Goal: Task Accomplishment & Management: Manage account settings

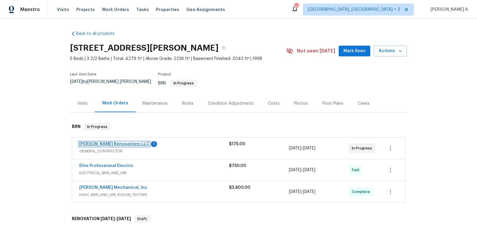
click at [113, 142] on link "Aseem Renovations LLC" at bounding box center [114, 144] width 70 height 4
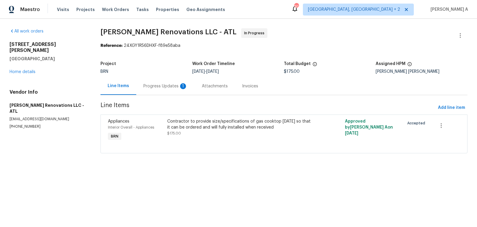
click at [161, 89] on div "Progress Updates 1" at bounding box center [165, 86] width 58 height 18
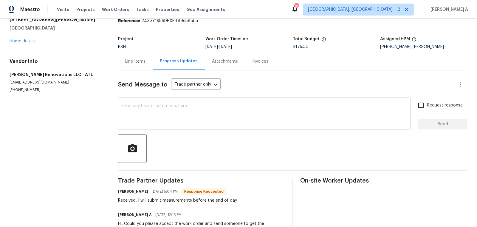
scroll to position [25, 0]
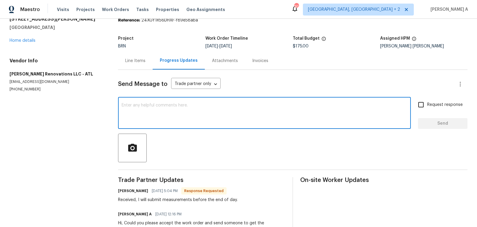
click at [199, 109] on textarea at bounding box center [265, 113] width 286 height 21
type textarea "T"
type textarea "Okay, thank you!"
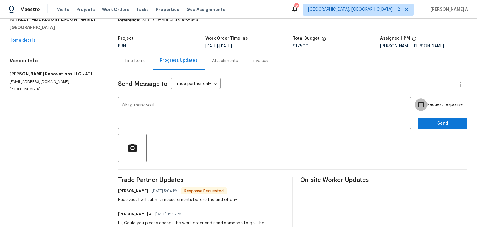
click at [415, 107] on input "Request response" at bounding box center [421, 104] width 13 height 13
checkbox input "true"
click at [436, 124] on span "Send" at bounding box center [443, 123] width 40 height 7
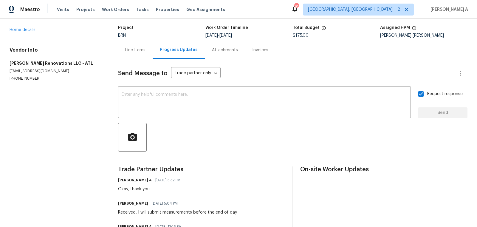
scroll to position [0, 0]
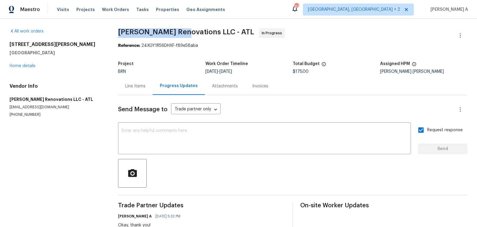
drag, startPoint x: 118, startPoint y: 31, endPoint x: 184, endPoint y: 31, distance: 66.2
click at [184, 31] on span "Aseem Renovations LLC - ATL" at bounding box center [186, 31] width 136 height 7
copy span "Aseem Renovations"
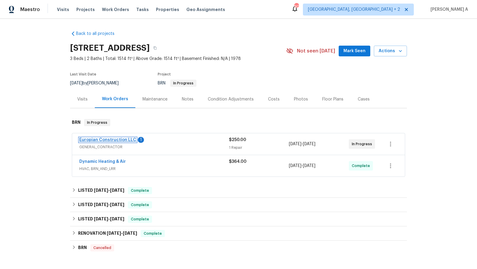
click at [116, 141] on link "Europian Construction LLC" at bounding box center [107, 140] width 57 height 4
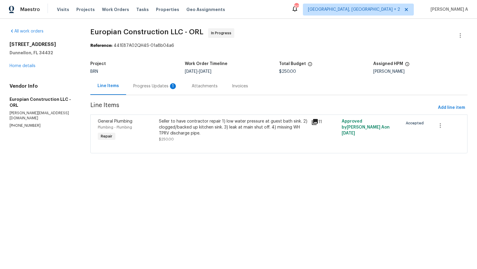
click at [158, 87] on div "Progress Updates 1" at bounding box center [155, 86] width 44 height 6
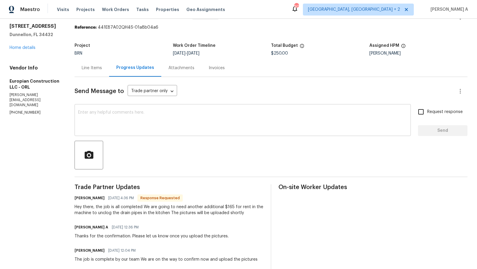
scroll to position [20, 0]
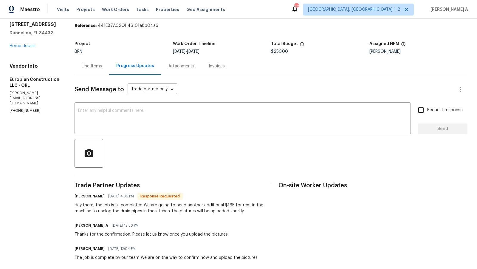
click at [228, 205] on div "Hey there, the job is all completed We are going to need another additional $16…" at bounding box center [169, 208] width 189 height 12
copy div "165"
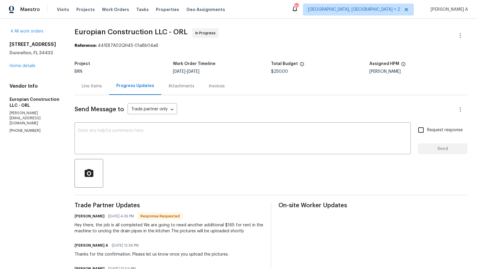
click at [89, 87] on div "Line Items" at bounding box center [92, 86] width 20 height 6
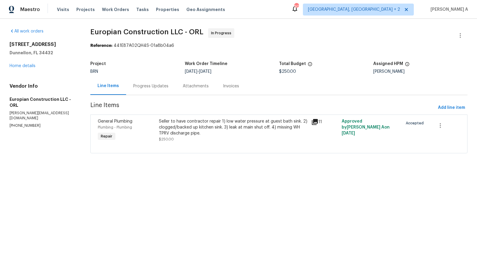
click at [206, 126] on div "Seller to have contractor repair 1) low water pressure at guest bath sink. 2) c…" at bounding box center [233, 127] width 149 height 18
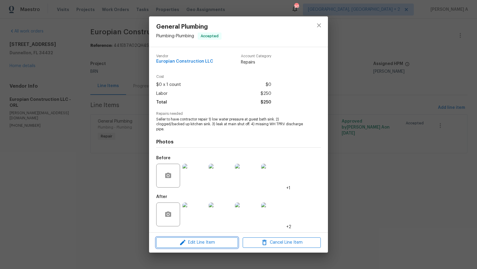
click at [191, 245] on span "Edit Line Item" at bounding box center [197, 242] width 78 height 7
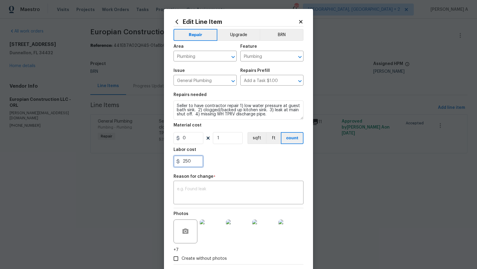
drag, startPoint x: 191, startPoint y: 162, endPoint x: 163, endPoint y: 162, distance: 28.0
click at [163, 162] on div "Edit Line Item Repair Upgrade BRN Area Plumbing ​ Feature Plumbing ​ Issue Gene…" at bounding box center [238, 134] width 477 height 269
paste input "415"
type input "415"
click at [192, 191] on textarea at bounding box center [238, 193] width 123 height 13
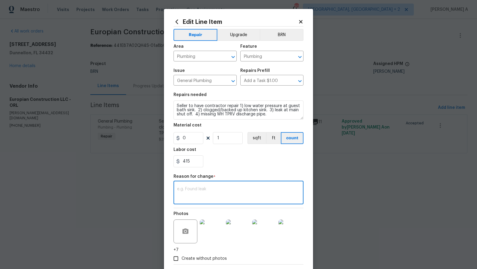
click at [246, 192] on textarea at bounding box center [238, 193] width 123 height 13
paste textarea "(AK) Updated per vendors final cost."
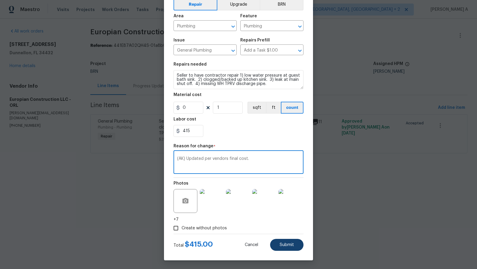
type textarea "(AK) Updated per vendors final cost."
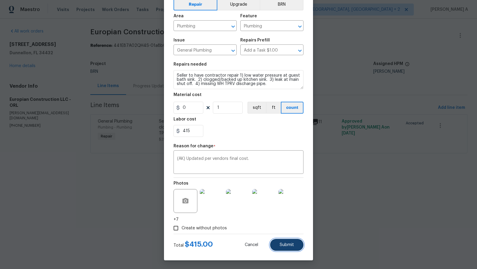
click at [284, 244] on span "Submit" at bounding box center [287, 245] width 14 height 4
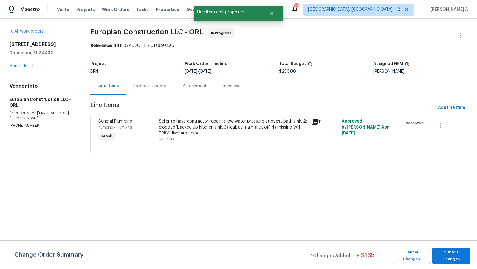
scroll to position [0, 0]
click at [449, 257] on span "Submit Changes" at bounding box center [451, 256] width 32 height 14
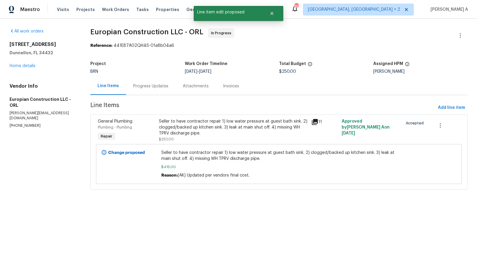
click at [140, 86] on div "Progress Updates" at bounding box center [150, 86] width 35 height 6
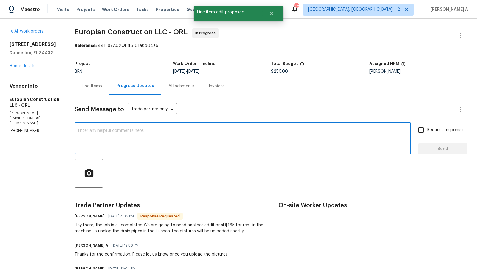
click at [177, 141] on textarea at bounding box center [242, 139] width 329 height 21
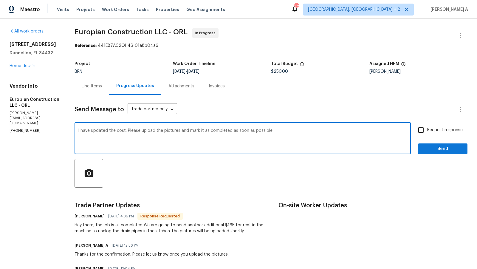
type textarea "I have updated the cost. Please upload the pictures and mark it as completed as…"
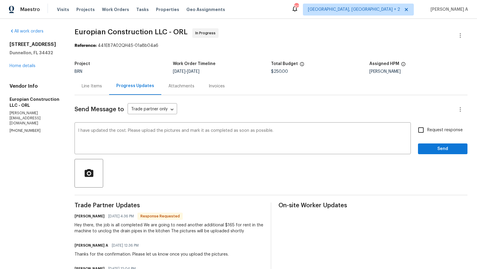
click at [421, 137] on div "Request response Send" at bounding box center [443, 139] width 50 height 30
click at [423, 132] on input "Request response" at bounding box center [421, 130] width 13 height 13
checkbox input "true"
click at [441, 152] on span "Send" at bounding box center [443, 148] width 40 height 7
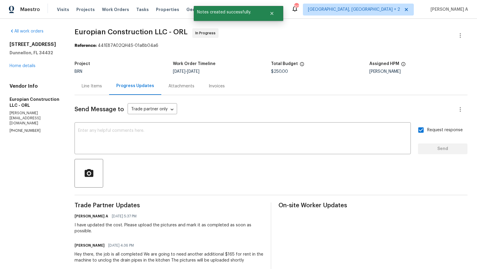
click at [89, 83] on div "Line Items" at bounding box center [92, 86] width 35 height 18
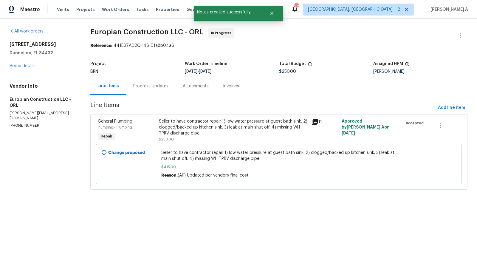
click at [217, 128] on div "Seller to have contractor repair 1) low water pressure at guest bath sink. 2) c…" at bounding box center [233, 127] width 149 height 18
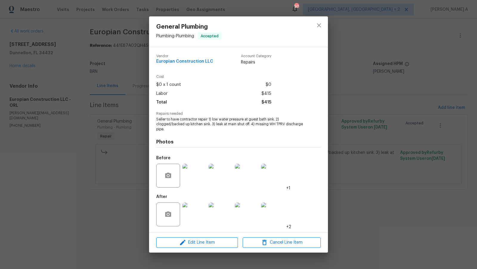
click at [197, 179] on img at bounding box center [195, 176] width 24 height 24
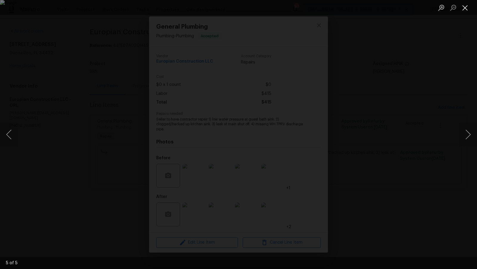
click at [468, 6] on button "Close lightbox" at bounding box center [465, 7] width 12 height 10
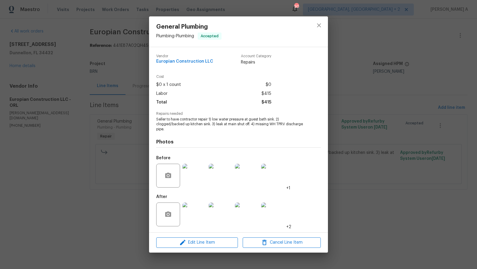
click at [191, 207] on img at bounding box center [195, 214] width 24 height 24
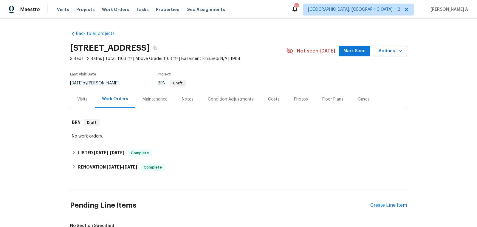
scroll to position [108, 0]
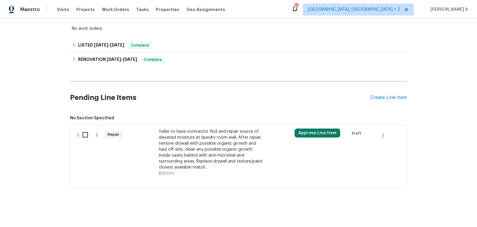
click at [213, 160] on div "Seller to have contractor find and repair source of elevated moisture at laundr…" at bounding box center [211, 150] width 105 height 42
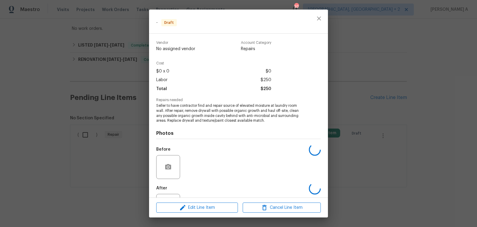
scroll to position [26, 0]
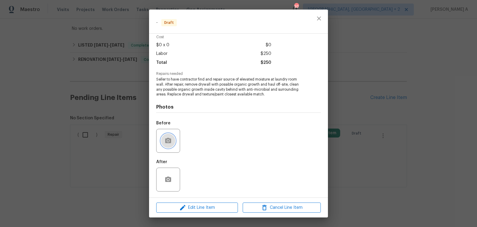
click at [169, 138] on icon "button" at bounding box center [168, 140] width 6 height 5
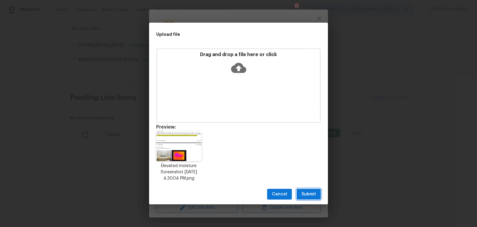
click at [306, 197] on span "Submit" at bounding box center [308, 194] width 15 height 7
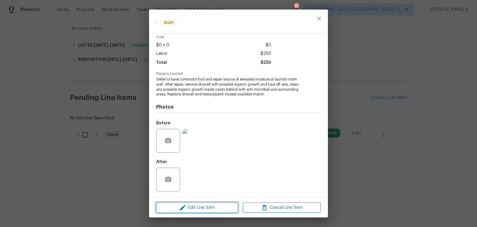
click at [216, 211] on button "Edit Line Item" at bounding box center [197, 207] width 82 height 10
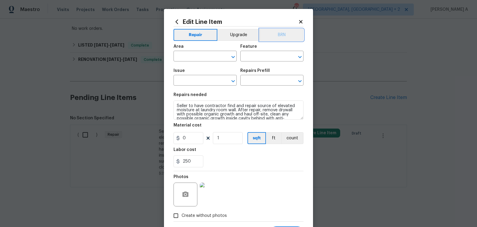
click at [279, 33] on button "BRN" at bounding box center [282, 35] width 44 height 12
click at [191, 50] on div "Area" at bounding box center [205, 48] width 63 height 8
click at [191, 58] on input "text" at bounding box center [197, 56] width 47 height 9
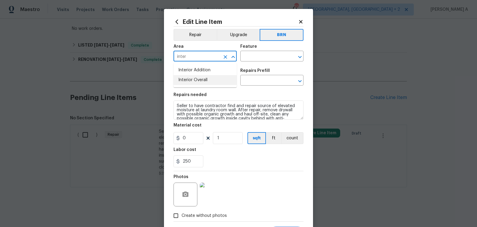
click at [198, 77] on li "Interior Overall" at bounding box center [205, 80] width 63 height 10
type input "Interior Overall"
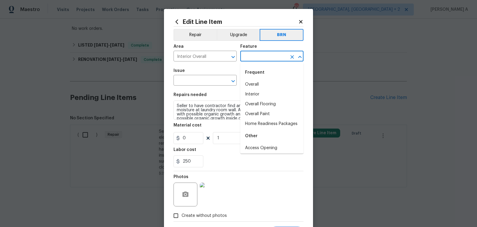
click at [262, 59] on input "text" at bounding box center [263, 56] width 47 height 9
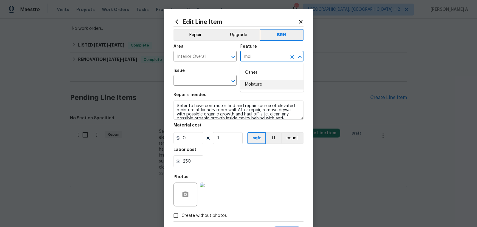
click at [270, 84] on li "Moisture" at bounding box center [271, 85] width 63 height 10
type input "Moisture"
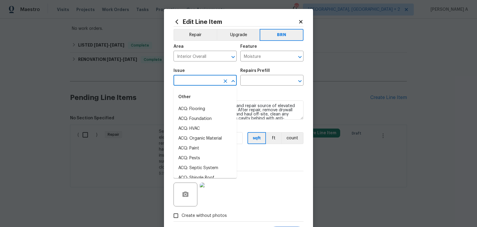
click at [183, 81] on input "text" at bounding box center [197, 80] width 47 height 9
click at [206, 68] on span "Issue ​" at bounding box center [205, 77] width 63 height 24
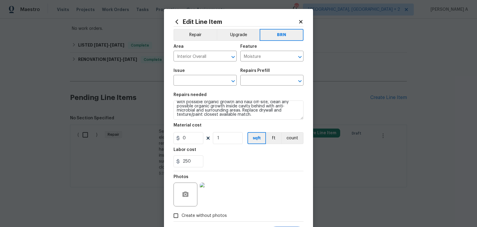
scroll to position [12, 0]
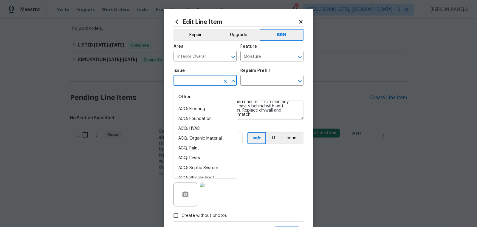
click at [188, 83] on input "text" at bounding box center [197, 80] width 47 height 9
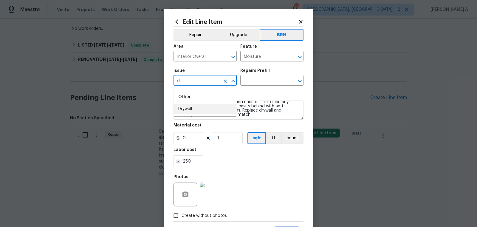
click at [194, 110] on li "Drywall" at bounding box center [205, 109] width 63 height 10
type input "Drywall"
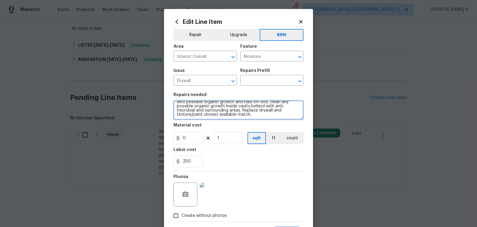
click at [194, 110] on textarea "Seller to have contractor find and repair source of elevated moisture at laundr…" at bounding box center [239, 109] width 130 height 19
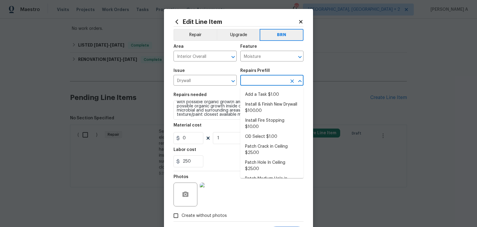
click at [256, 82] on input "text" at bounding box center [263, 80] width 47 height 9
click at [256, 94] on li "Add a Task $1.00" at bounding box center [271, 95] width 63 height 10
type input "Walls and Ceiling"
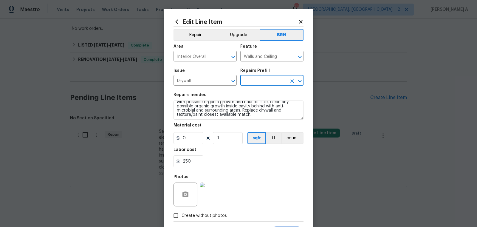
type input "Add a Task $1.00"
type textarea "HPM to detail"
type input "1"
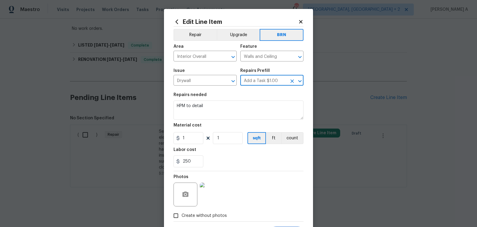
scroll to position [0, 0]
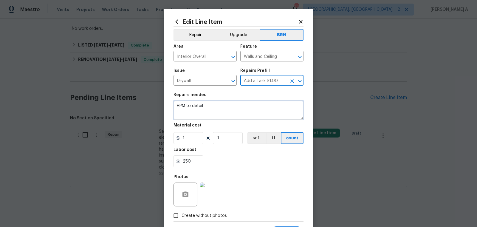
click at [249, 103] on textarea "HPM to detail" at bounding box center [239, 109] width 130 height 19
paste textarea "Seller to have contractor find and repair source of elevated moisture at laundr…"
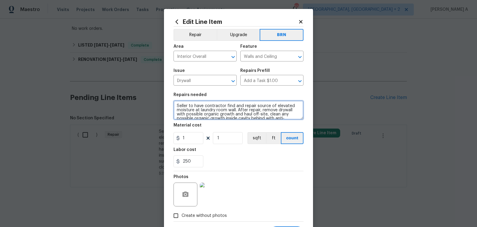
scroll to position [10, 0]
type textarea "Seller to have contractor find and repair source of elevated moisture at laundr…"
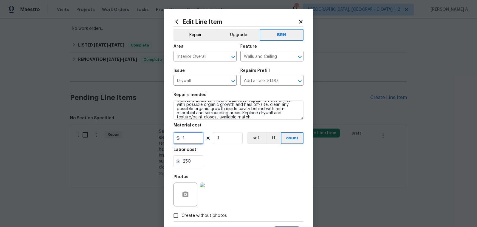
drag, startPoint x: 191, startPoint y: 141, endPoint x: 135, endPoint y: 141, distance: 56.1
click at [135, 141] on div "Edit Line Item Repair Upgrade BRN Area Interior Overall ​ Feature Walls and Cei…" at bounding box center [238, 113] width 477 height 227
type input "0"
click at [239, 164] on div "250" at bounding box center [239, 161] width 130 height 12
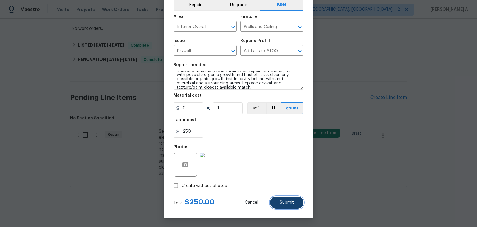
click at [285, 202] on span "Submit" at bounding box center [287, 202] width 14 height 4
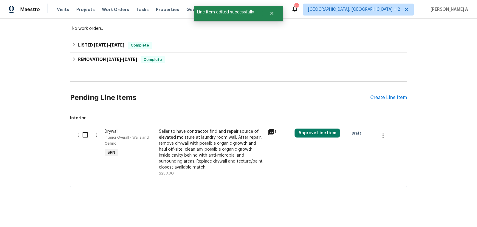
click at [86, 138] on input "checkbox" at bounding box center [87, 135] width 17 height 13
checkbox input "true"
click at [452, 217] on div "Cancel (1) Item Create Work Order" at bounding box center [238, 212] width 477 height 30
click at [443, 216] on button "Create Work Order" at bounding box center [442, 212] width 49 height 11
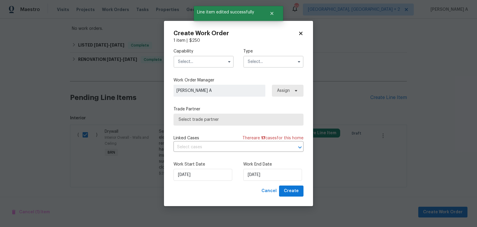
click at [212, 65] on input "text" at bounding box center [204, 62] width 60 height 12
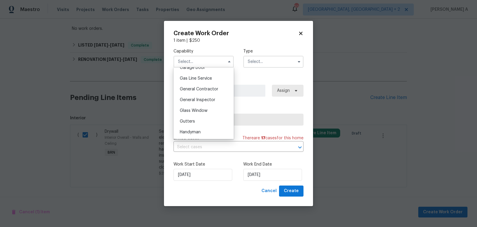
scroll to position [273, 0]
click at [203, 125] on div "Handyman" at bounding box center [203, 129] width 57 height 11
type input "Handyman"
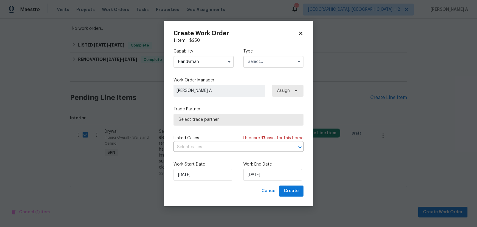
click at [263, 64] on input "text" at bounding box center [273, 62] width 60 height 12
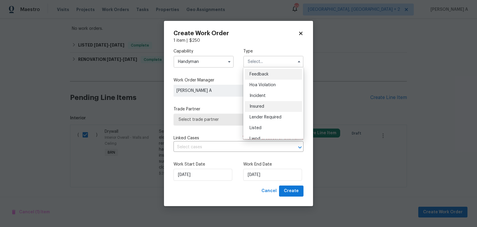
scroll to position [71, 0]
click at [261, 113] on div "Resale" at bounding box center [273, 111] width 57 height 11
type input "Resale"
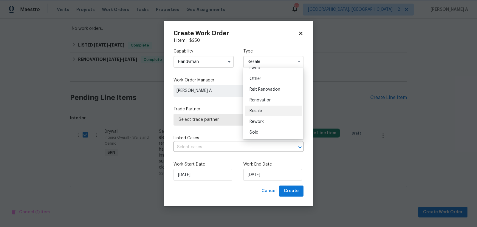
scroll to position [0, 0]
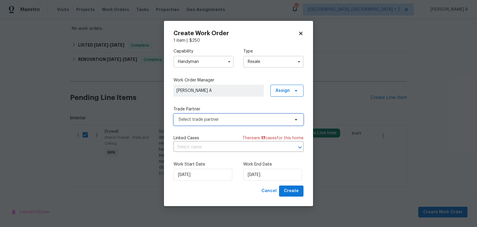
click at [248, 117] on span "Select trade partner" at bounding box center [234, 120] width 111 height 6
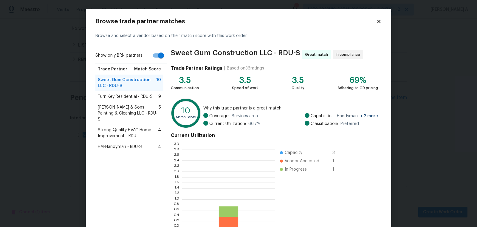
scroll to position [84, 93]
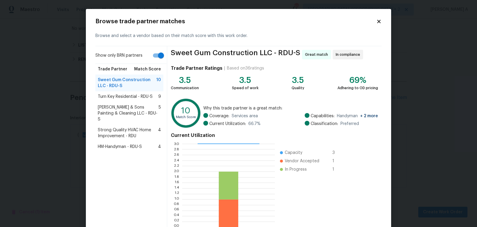
click at [120, 144] on span "HM-Handyman - RDU-S" at bounding box center [120, 147] width 44 height 6
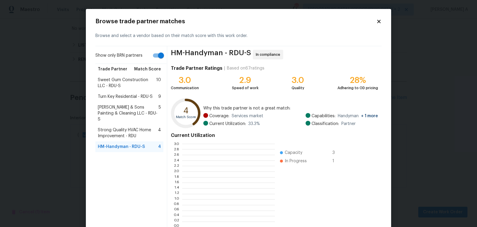
scroll to position [1, 0]
click at [133, 80] on span "Sweet Gum Construction LLC - RDU-S" at bounding box center [127, 83] width 58 height 12
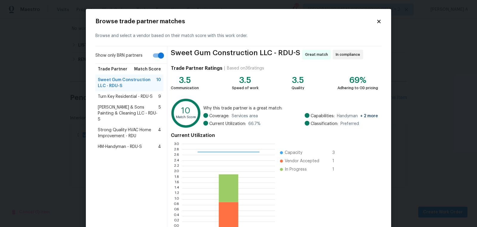
click at [136, 94] on span "Turn Key Residential - RDU-S" at bounding box center [125, 97] width 55 height 6
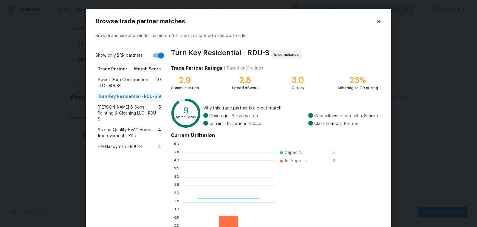
scroll to position [84, 93]
click at [134, 127] on span "Strong Quality HVAC Home Improvement - RDU" at bounding box center [128, 133] width 60 height 12
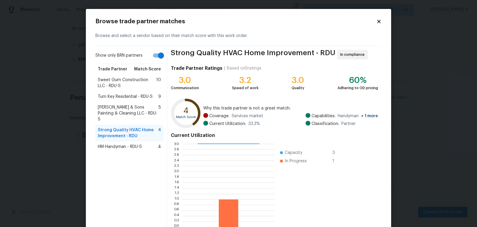
click at [129, 108] on span "Hodge & Sons Painting & Cleaning LLC - RDU-S" at bounding box center [128, 113] width 61 height 18
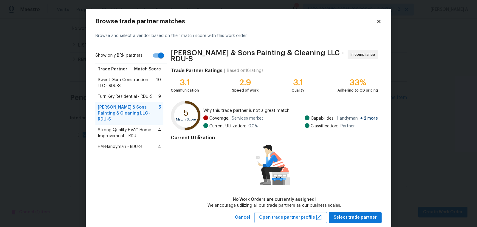
click at [378, 22] on icon at bounding box center [378, 21] width 3 height 3
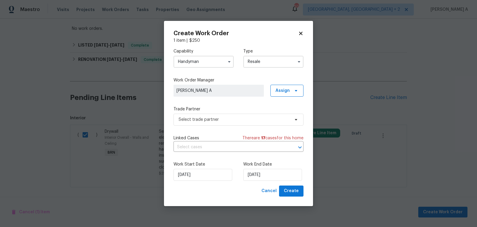
click at [221, 60] on input "Handyman" at bounding box center [204, 62] width 60 height 12
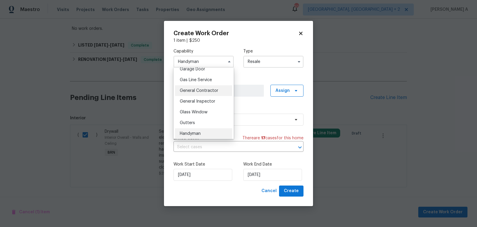
scroll to position [270, 0]
click at [208, 86] on div "General Contractor" at bounding box center [203, 89] width 57 height 11
type input "General Contractor"
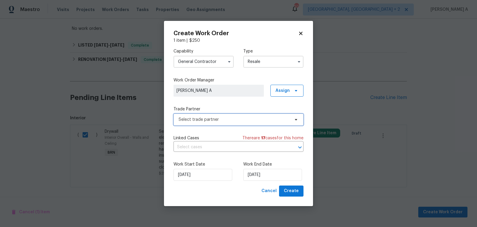
click at [204, 119] on span "Select trade partner" at bounding box center [234, 120] width 111 height 6
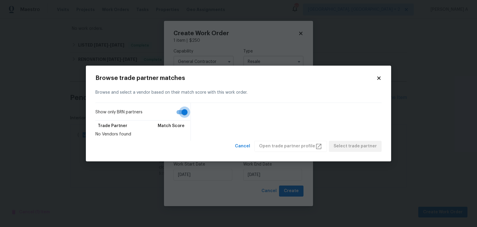
click at [181, 113] on input "Show only BRN partners" at bounding box center [185, 111] width 34 height 11
checkbox input "false"
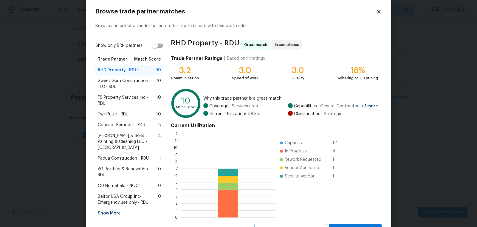
scroll to position [0, 0]
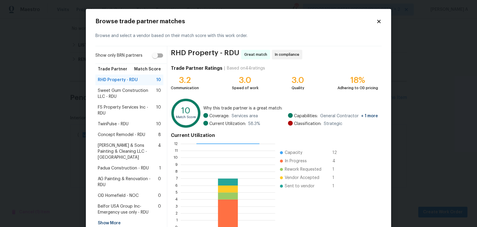
click at [378, 21] on icon at bounding box center [378, 21] width 3 height 3
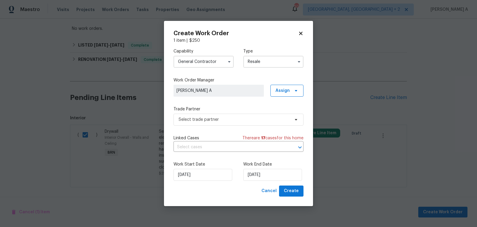
click at [211, 64] on input "General Contractor" at bounding box center [204, 62] width 60 height 12
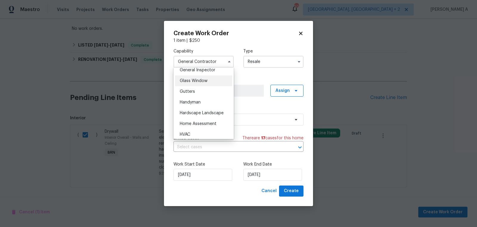
scroll to position [315, 0]
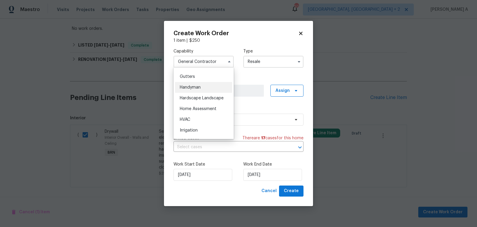
click at [201, 90] on div "Handyman" at bounding box center [203, 87] width 57 height 11
type input "Handyman"
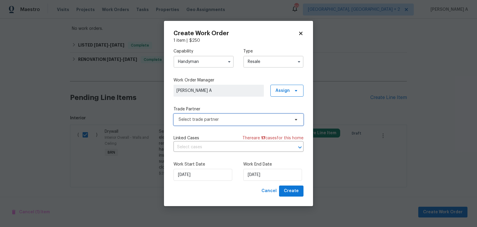
click at [211, 115] on span "Select trade partner" at bounding box center [239, 120] width 130 height 12
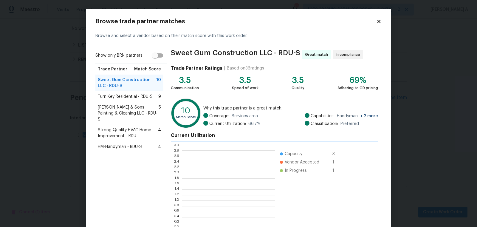
scroll to position [84, 93]
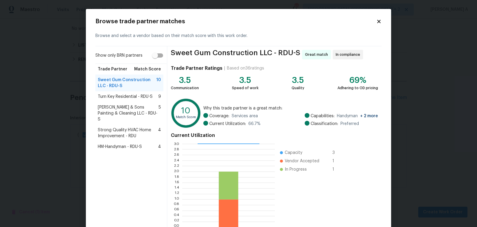
click at [132, 144] on span "HM-Handyman - RDU-S" at bounding box center [120, 147] width 44 height 6
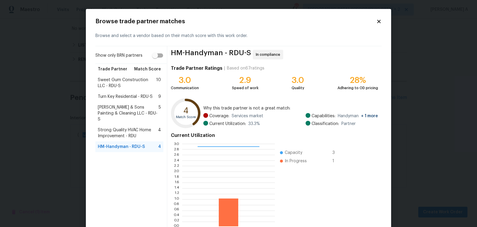
scroll to position [36, 0]
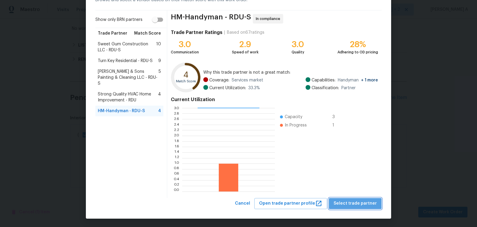
click at [359, 204] on span "Select trade partner" at bounding box center [355, 203] width 43 height 7
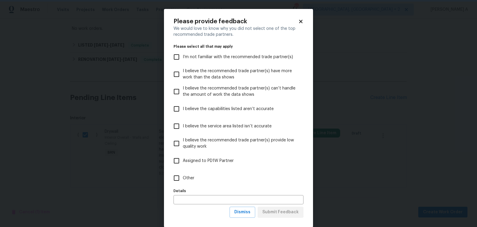
scroll to position [0, 0]
click at [238, 208] on button "Dismiss" at bounding box center [243, 212] width 26 height 11
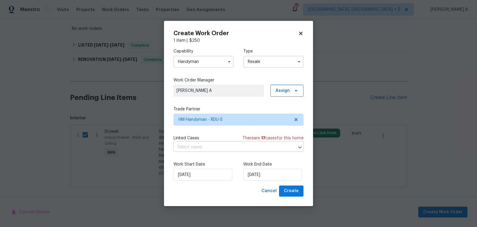
click at [212, 149] on input "text" at bounding box center [230, 147] width 113 height 9
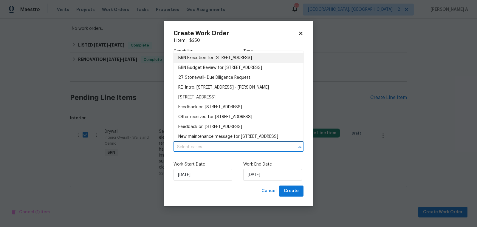
click at [212, 57] on li "BRN Execution for 27 Stonewall Way, Durham, NC 27704" at bounding box center [239, 58] width 130 height 10
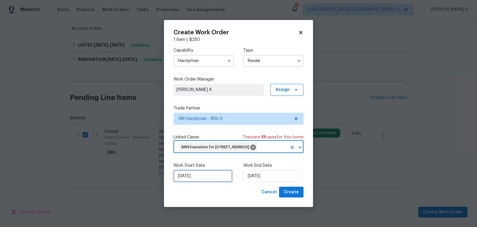
click at [199, 181] on input "[DATE]" at bounding box center [203, 176] width 59 height 12
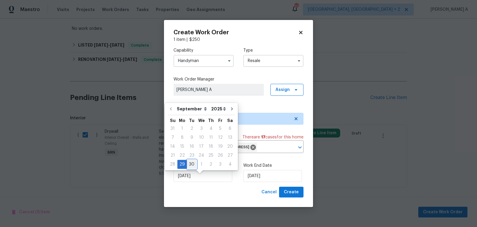
click at [191, 163] on div "30" at bounding box center [192, 164] width 10 height 8
type input "9/30/2025"
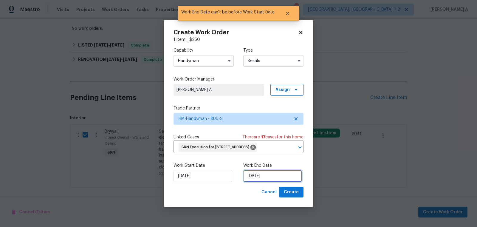
click at [259, 182] on input "9/30/2025" at bounding box center [272, 176] width 59 height 12
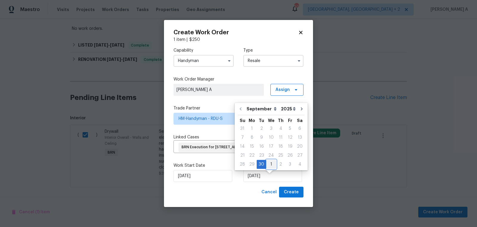
click at [272, 160] on div "1" at bounding box center [271, 164] width 10 height 8
type input "10/1/2025"
select select "9"
click at [300, 198] on button "Create" at bounding box center [291, 192] width 24 height 11
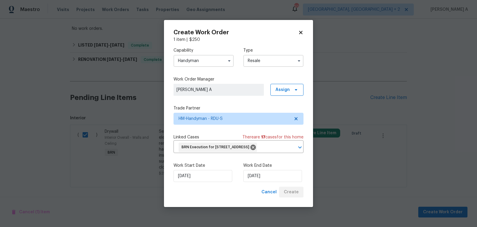
checkbox input "false"
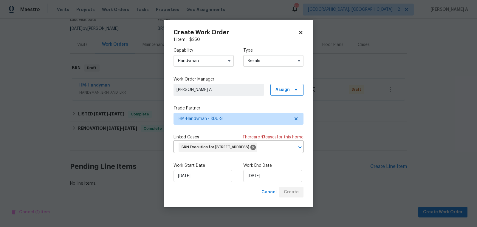
scroll to position [54, 0]
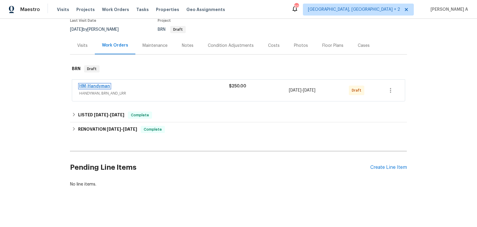
click at [101, 86] on link "HM-Handyman" at bounding box center [94, 86] width 31 height 4
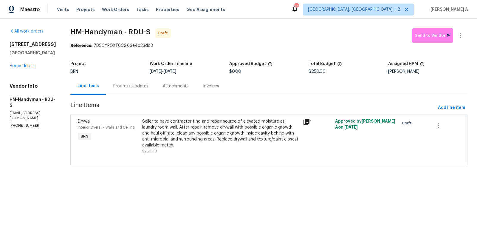
click at [129, 77] on div "Progress Updates" at bounding box center [131, 86] width 50 height 18
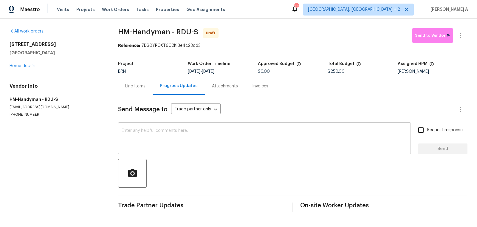
click at [157, 140] on textarea at bounding box center [265, 139] width 286 height 21
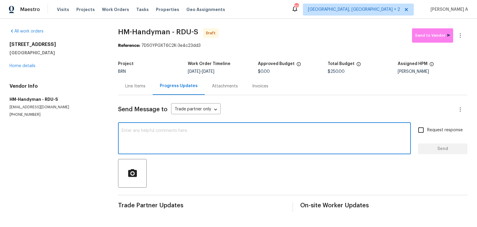
paste textarea "Hi, I'm Akshay from Opendoor. Just wanted to check if you received the workorde…"
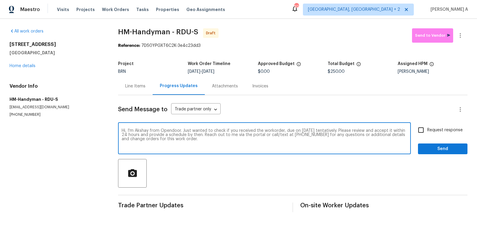
type textarea "Hi, I'm Akshay from Opendoor. Just wanted to check if you received the workorde…"
click at [426, 130] on input "Request response" at bounding box center [421, 130] width 13 height 13
checkbox input "true"
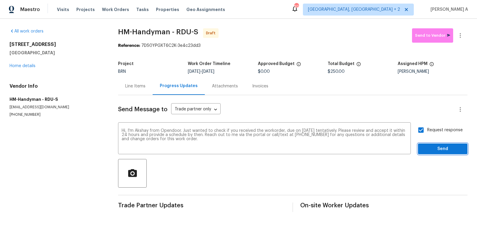
click at [445, 152] on span "Send" at bounding box center [443, 148] width 40 height 7
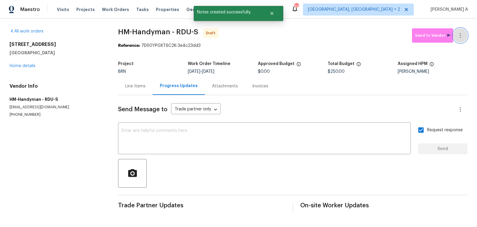
click at [463, 37] on icon "button" at bounding box center [460, 35] width 7 height 7
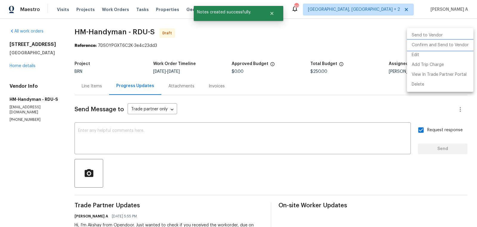
click at [463, 45] on li "Confirm and Send to Vendor" at bounding box center [440, 45] width 67 height 10
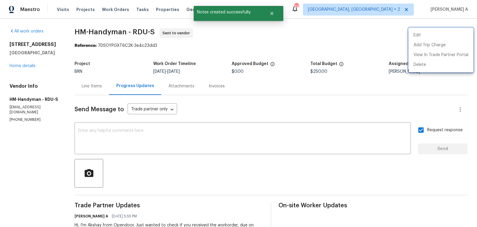
click at [87, 78] on div at bounding box center [238, 113] width 477 height 227
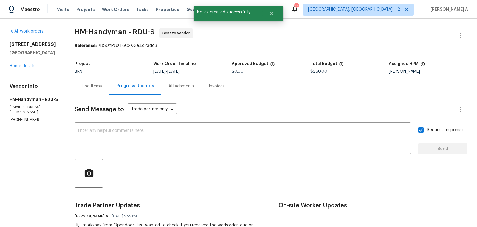
click at [97, 90] on div "Line Items" at bounding box center [92, 86] width 35 height 18
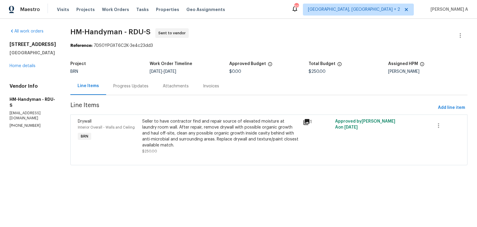
click at [234, 132] on div "Seller to have contractor find and repair source of elevated moisture at laundr…" at bounding box center [220, 133] width 157 height 30
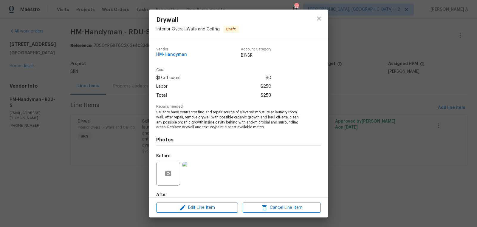
click at [202, 165] on img at bounding box center [195, 174] width 24 height 24
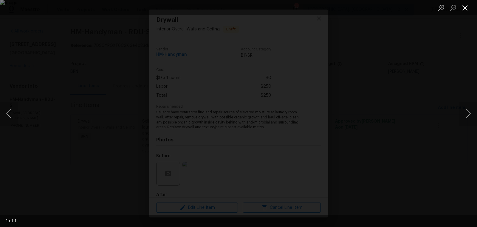
click at [462, 9] on button "Close lightbox" at bounding box center [465, 7] width 12 height 10
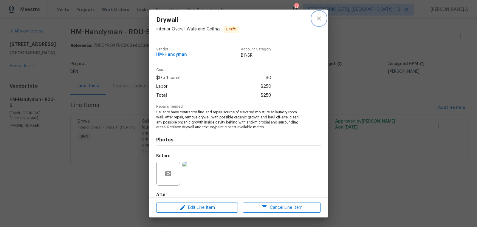
click at [317, 18] on icon "close" at bounding box center [319, 18] width 7 height 7
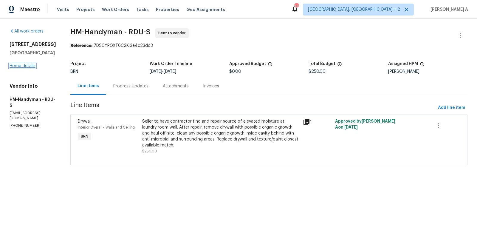
click at [29, 66] on link "Home details" at bounding box center [23, 66] width 26 height 4
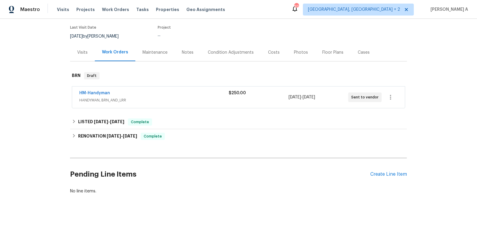
scroll to position [54, 0]
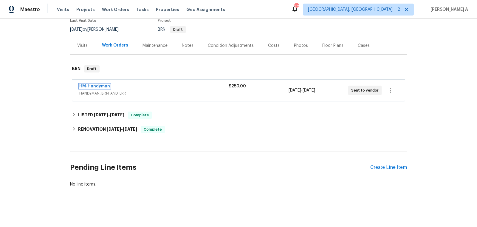
click at [104, 85] on link "HM-Handyman" at bounding box center [94, 86] width 31 height 4
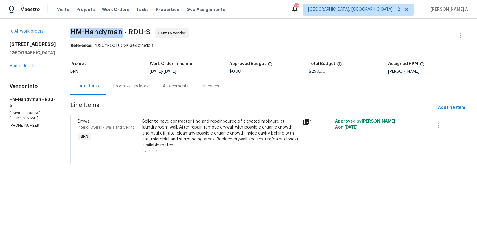
copy span "HM-Handyman"
drag, startPoint x: 74, startPoint y: 34, endPoint x: 126, endPoint y: 31, distance: 52.6
click at [127, 30] on div "All work orders 27 Stonewall Way Durham, NC 27704 Home details Vendor Info HM-H…" at bounding box center [238, 100] width 477 height 163
click at [135, 85] on div "Progress Updates" at bounding box center [130, 86] width 35 height 6
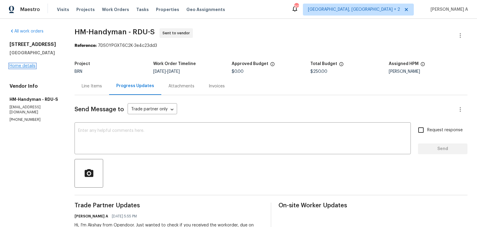
click at [15, 64] on link "Home details" at bounding box center [23, 66] width 26 height 4
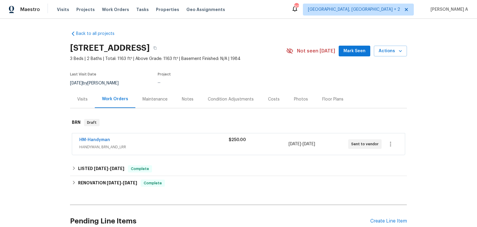
scroll to position [54, 0]
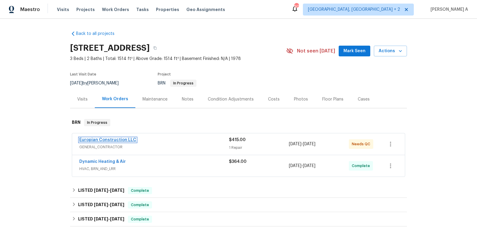
click at [106, 139] on link "Europian Construction LLC" at bounding box center [107, 140] width 57 height 4
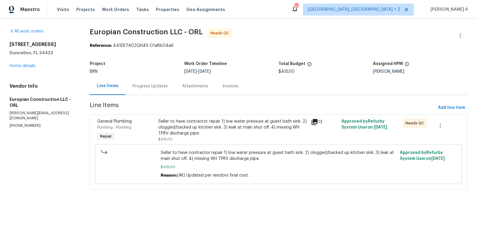
click at [154, 87] on div "Progress Updates" at bounding box center [150, 86] width 35 height 6
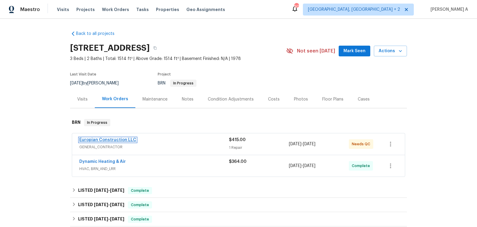
click at [90, 140] on link "Europian Construction LLC" at bounding box center [107, 140] width 57 height 4
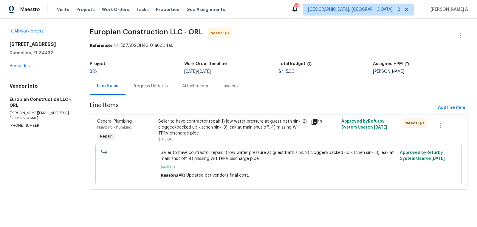
click at [209, 136] on div "Seller to have contractor repair 1) low water pressure at guest bath sink. 2) c…" at bounding box center [232, 130] width 149 height 24
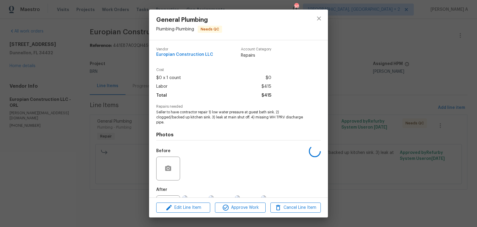
scroll to position [28, 0]
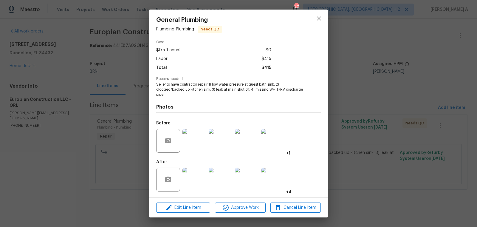
click at [194, 141] on img at bounding box center [195, 141] width 24 height 24
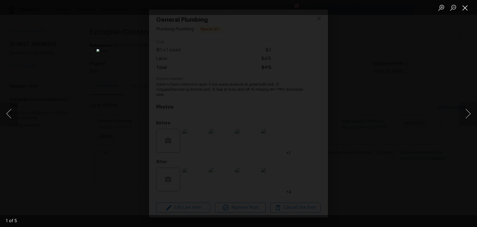
click at [467, 7] on button "Close lightbox" at bounding box center [465, 7] width 12 height 10
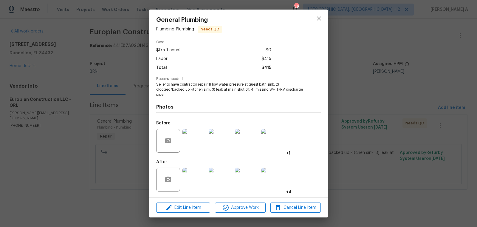
click at [193, 184] on img at bounding box center [195, 180] width 24 height 24
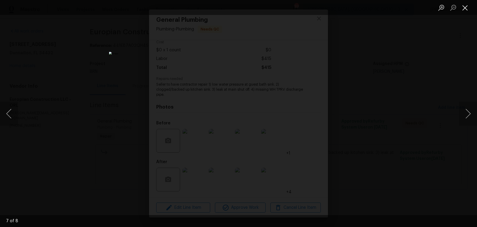
click at [466, 6] on button "Close lightbox" at bounding box center [465, 7] width 12 height 10
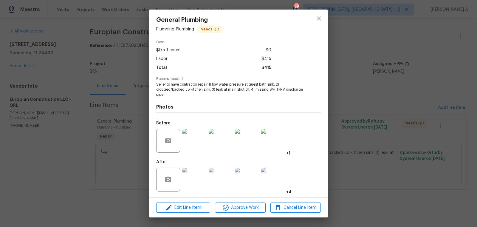
click at [315, 25] on div at bounding box center [319, 25] width 18 height 30
click at [320, 16] on icon "close" at bounding box center [319, 18] width 7 height 7
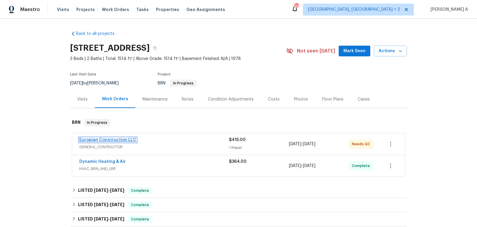
click at [99, 140] on link "Europian Construction LLC" at bounding box center [107, 140] width 57 height 4
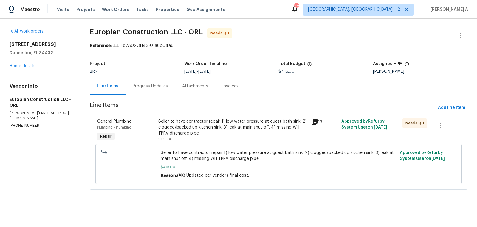
click at [204, 135] on div "Seller to have contractor repair 1) low water pressure at guest bath sink. 2) c…" at bounding box center [232, 127] width 149 height 18
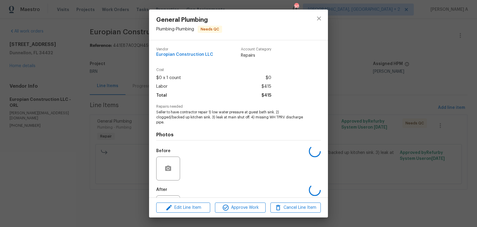
scroll to position [28, 0]
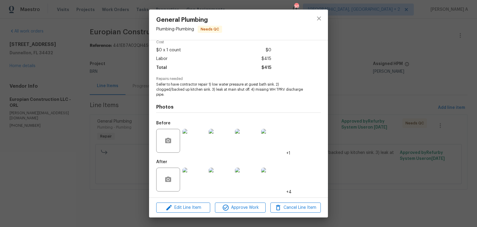
click at [192, 184] on img at bounding box center [195, 180] width 24 height 24
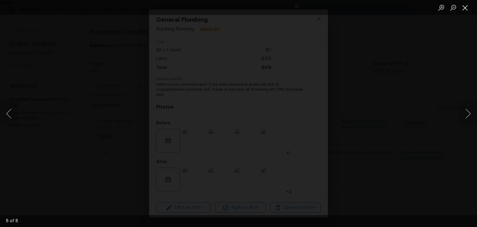
click at [466, 6] on button "Close lightbox" at bounding box center [465, 7] width 12 height 10
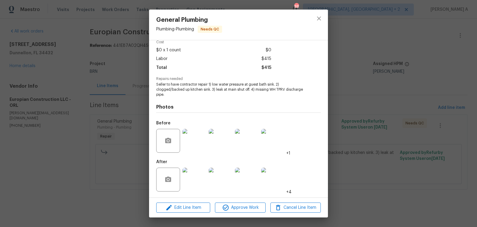
click at [313, 23] on div at bounding box center [319, 25] width 18 height 30
click at [321, 19] on icon "close" at bounding box center [319, 18] width 7 height 7
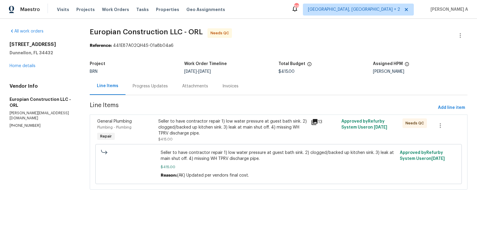
click at [213, 129] on div "Seller to have contractor repair 1) low water pressure at guest bath sink. 2) c…" at bounding box center [232, 127] width 149 height 18
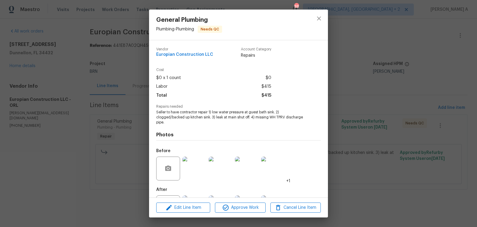
click at [192, 115] on span "Seller to have contractor repair 1) low water pressure at guest bath sink. 2) c…" at bounding box center [230, 117] width 148 height 15
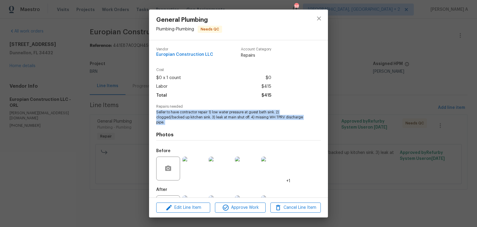
click at [192, 115] on span "Seller to have contractor repair 1) low water pressure at guest bath sink. 2) c…" at bounding box center [230, 117] width 148 height 15
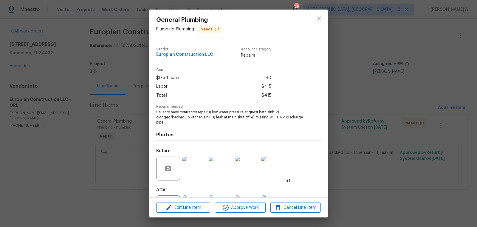
click at [184, 54] on span "Europian Construction LLC" at bounding box center [184, 54] width 57 height 4
copy span "Europian Construction LLC"
click at [232, 113] on span "Seller to have contractor repair 1) low water pressure at guest bath sink. 2) c…" at bounding box center [230, 117] width 148 height 15
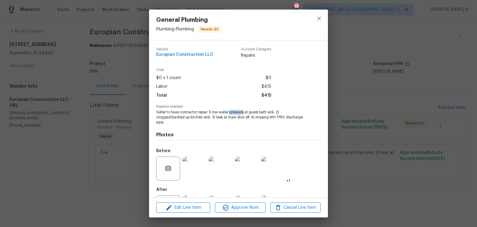
click at [232, 113] on span "Seller to have contractor repair 1) low water pressure at guest bath sink. 2) c…" at bounding box center [230, 117] width 148 height 15
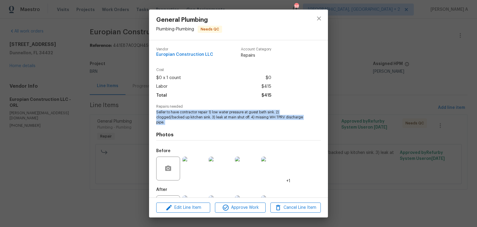
click at [232, 113] on span "Seller to have contractor repair 1) low water pressure at guest bath sink. 2) c…" at bounding box center [230, 117] width 148 height 15
copy span "Seller to have contractor repair 1) low water pressure at guest bath sink. 2) c…"
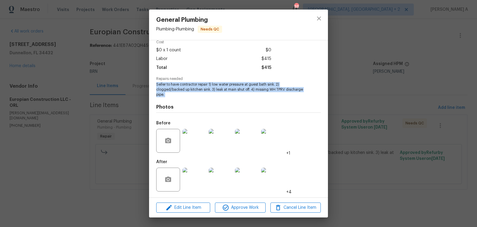
click at [195, 141] on img at bounding box center [195, 141] width 24 height 24
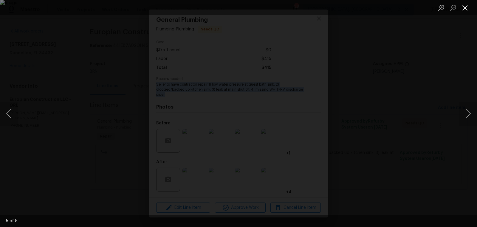
click at [464, 5] on button "Close lightbox" at bounding box center [465, 7] width 12 height 10
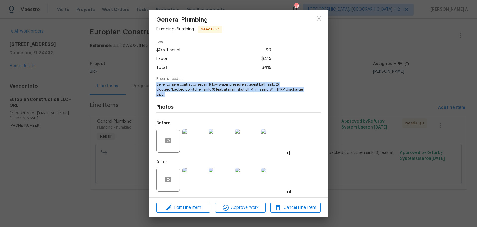
click at [194, 142] on img at bounding box center [195, 141] width 24 height 24
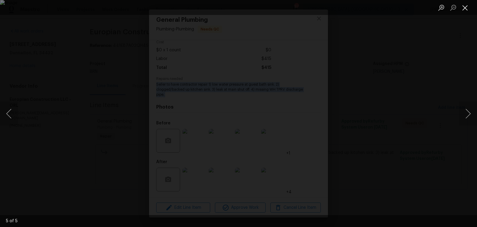
click at [465, 2] on button "Close lightbox" at bounding box center [465, 7] width 12 height 10
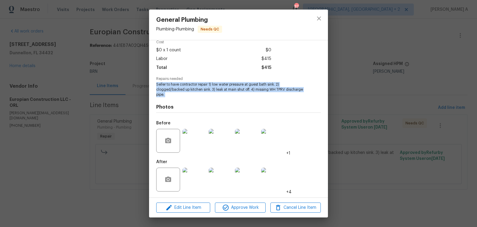
click at [222, 142] on img at bounding box center [221, 141] width 24 height 24
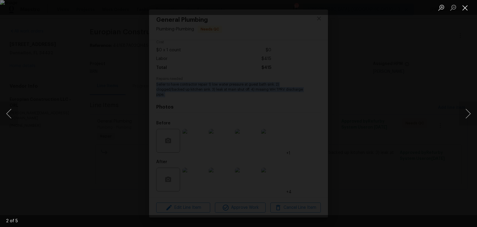
click at [463, 6] on button "Close lightbox" at bounding box center [465, 7] width 12 height 10
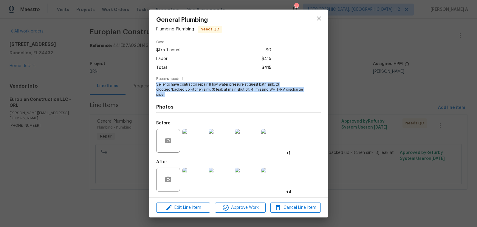
click at [196, 178] on img at bounding box center [195, 180] width 24 height 24
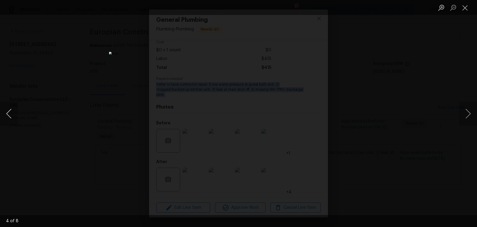
click at [10, 117] on button "Previous image" at bounding box center [9, 114] width 18 height 24
click at [466, 5] on button "Close lightbox" at bounding box center [465, 7] width 12 height 10
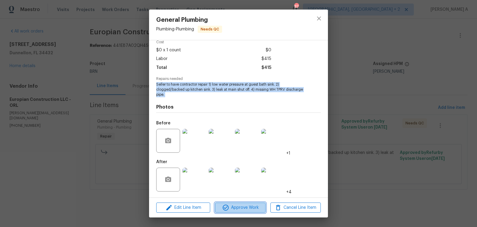
click at [242, 209] on span "Approve Work" at bounding box center [240, 207] width 47 height 7
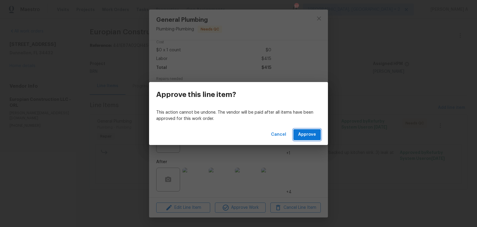
click at [296, 134] on button "Approve" at bounding box center [306, 134] width 27 height 11
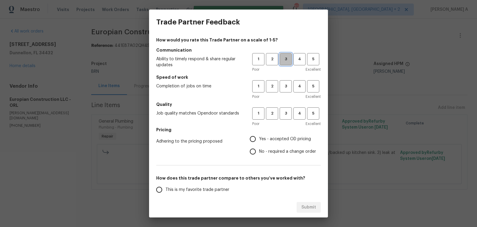
click at [285, 62] on span "3" at bounding box center [285, 59] width 11 height 7
click at [285, 87] on span "3" at bounding box center [285, 86] width 11 height 7
click at [285, 114] on span "3" at bounding box center [285, 113] width 11 height 7
click at [279, 154] on span "No - required a change order" at bounding box center [287, 152] width 57 height 6
click at [259, 154] on input "No - required a change order" at bounding box center [253, 151] width 13 height 13
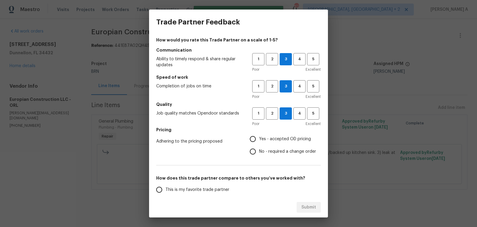
radio input "true"
click at [193, 190] on span "This is my favorite trade partner" at bounding box center [198, 190] width 64 height 6
click at [166, 190] on input "This is my favorite trade partner" at bounding box center [159, 189] width 13 height 13
click at [307, 203] on button "Submit" at bounding box center [309, 207] width 24 height 11
radio input "true"
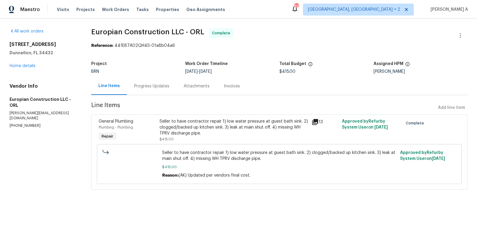
click at [219, 91] on div "Invoices" at bounding box center [232, 86] width 30 height 18
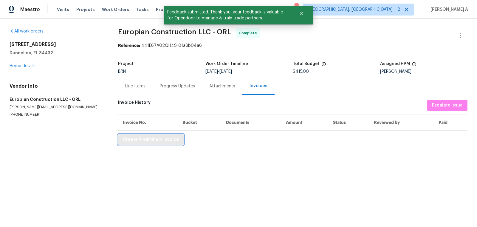
click at [168, 143] on button "Create Preliminary Invoice" at bounding box center [151, 139] width 66 height 11
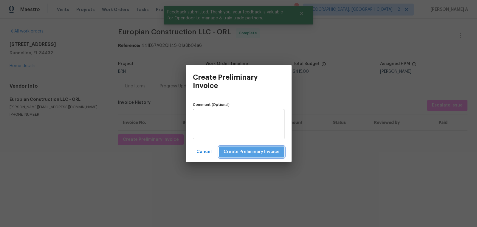
click at [266, 154] on span "Create Preliminary Invoice" at bounding box center [252, 151] width 56 height 7
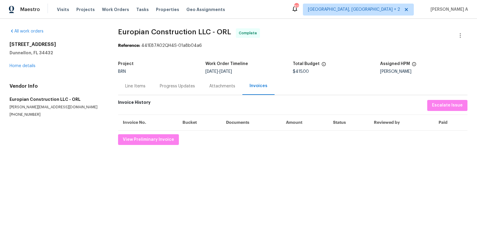
click at [25, 63] on div "[STREET_ADDRESS] Home details" at bounding box center [57, 54] width 94 height 27
click at [23, 68] on link "Home details" at bounding box center [23, 66] width 26 height 4
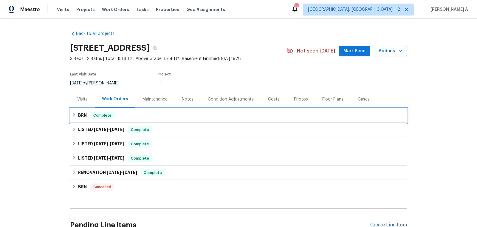
click at [139, 117] on div "BRN Complete" at bounding box center [238, 115] width 333 height 7
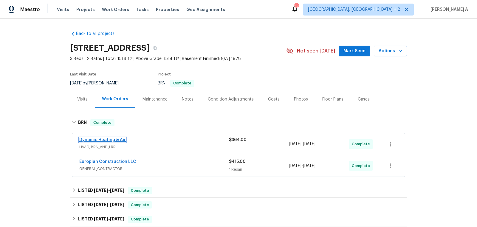
click at [102, 138] on link "Dynamic Heating & Air" at bounding box center [102, 140] width 47 height 4
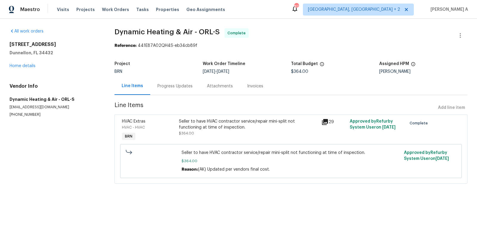
click at [205, 127] on div "Seller to have HVAC contractor service/repair mini-split not functioning at tim…" at bounding box center [248, 124] width 139 height 12
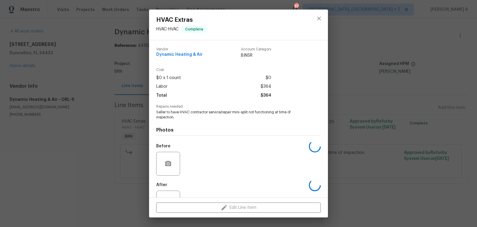
click at [209, 114] on span "Seller to have HVAC contractor service/repair mini-split not functioning at tim…" at bounding box center [230, 115] width 148 height 10
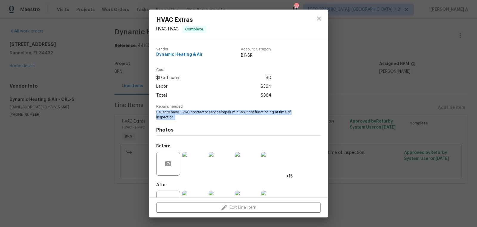
click at [209, 114] on span "Seller to have HVAC contractor service/repair mini-split not functioning at tim…" at bounding box center [230, 115] width 148 height 10
copy span "Seller to have HVAC contractor service/repair mini-split not functioning at tim…"
click at [180, 53] on span "Dynamic Heating & Air" at bounding box center [179, 54] width 47 height 4
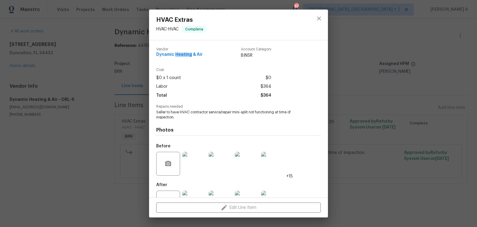
click at [180, 53] on span "Dynamic Heating & Air" at bounding box center [179, 54] width 47 height 4
copy span "Dynamic Heating & Air"
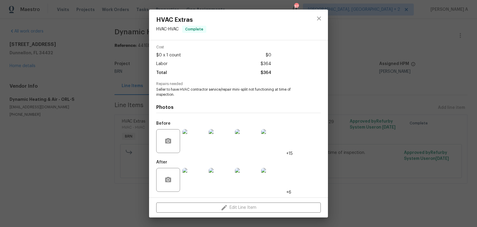
click at [193, 140] on img at bounding box center [195, 141] width 24 height 24
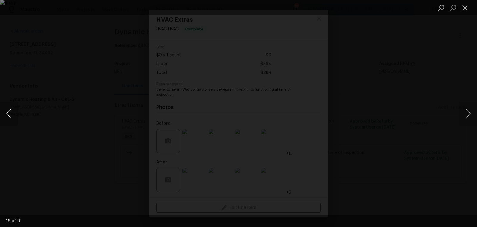
click at [11, 112] on button "Previous image" at bounding box center [9, 114] width 18 height 24
click at [466, 5] on button "Close lightbox" at bounding box center [465, 7] width 12 height 10
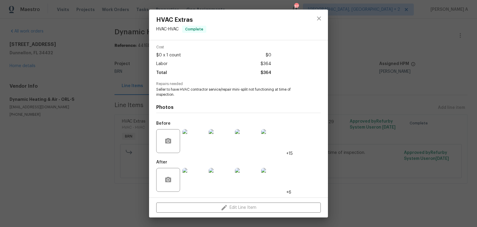
click at [189, 150] on img at bounding box center [195, 141] width 24 height 24
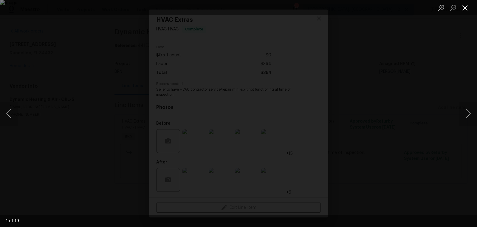
click at [468, 5] on button "Close lightbox" at bounding box center [465, 7] width 12 height 10
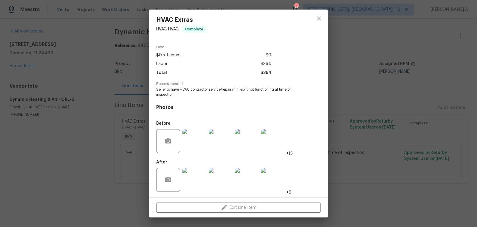
click at [186, 185] on img at bounding box center [195, 180] width 24 height 24
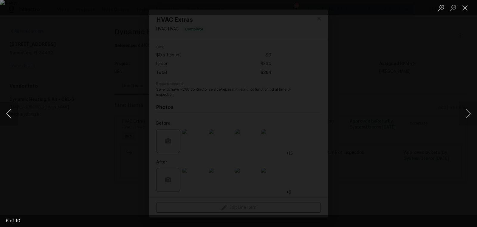
click at [5, 111] on button "Previous image" at bounding box center [9, 114] width 18 height 24
click at [293, 97] on img "Lightbox" at bounding box center [238, 113] width 477 height 227
click at [471, 3] on ul "Lightbox" at bounding box center [456, 7] width 42 height 15
click at [467, 3] on button "Close lightbox" at bounding box center [465, 7] width 12 height 10
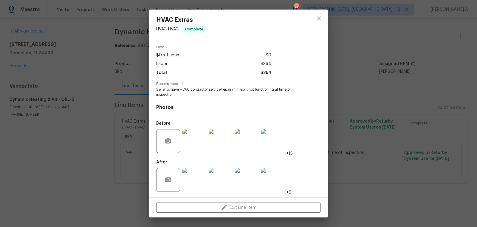
click at [193, 138] on img at bounding box center [195, 141] width 24 height 24
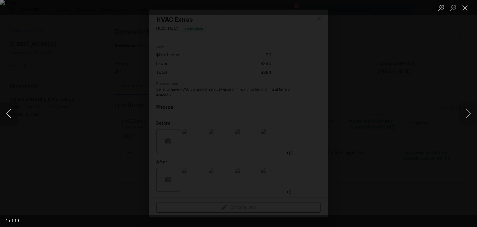
click at [9, 112] on button "Previous image" at bounding box center [9, 114] width 18 height 24
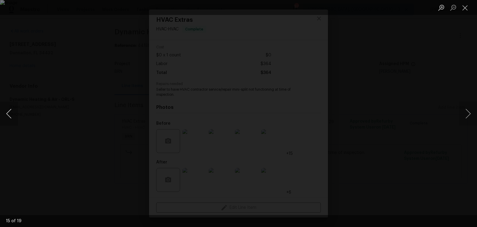
click at [9, 112] on button "Previous image" at bounding box center [9, 114] width 18 height 24
click at [467, 5] on button "Close lightbox" at bounding box center [465, 7] width 12 height 10
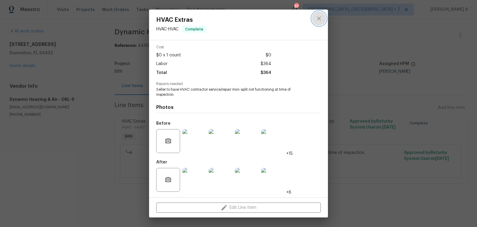
click at [321, 17] on icon "close" at bounding box center [319, 18] width 7 height 7
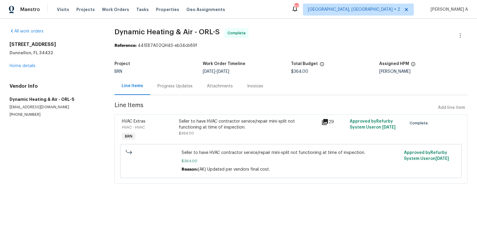
click at [263, 87] on div "Invoices" at bounding box center [255, 86] width 30 height 18
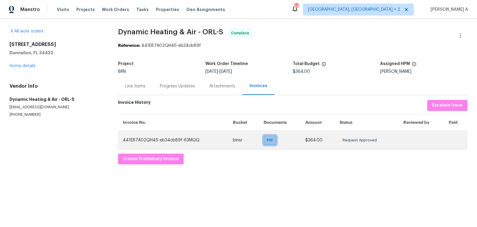
click at [267, 140] on span "PDF" at bounding box center [271, 140] width 9 height 6
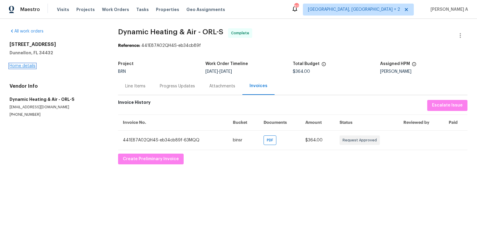
click at [26, 66] on link "Home details" at bounding box center [23, 66] width 26 height 4
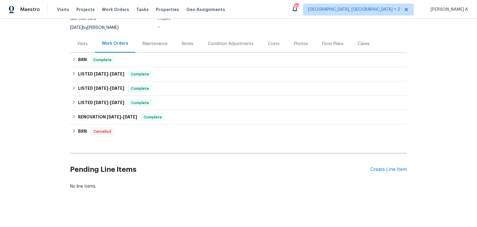
scroll to position [58, 0]
